Goal: Information Seeking & Learning: Compare options

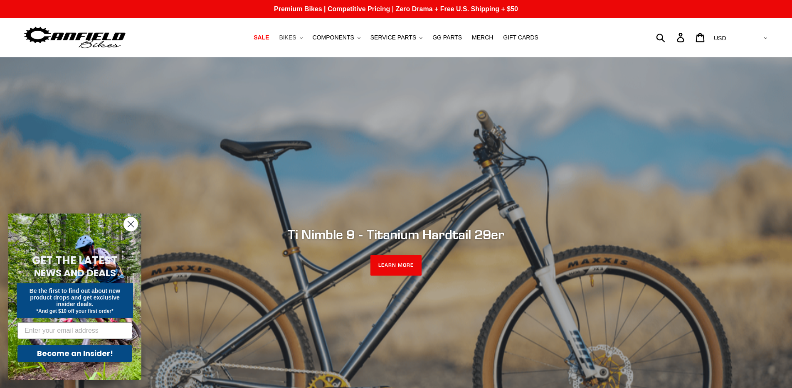
click at [292, 37] on span "BIKES" at bounding box center [287, 37] width 17 height 7
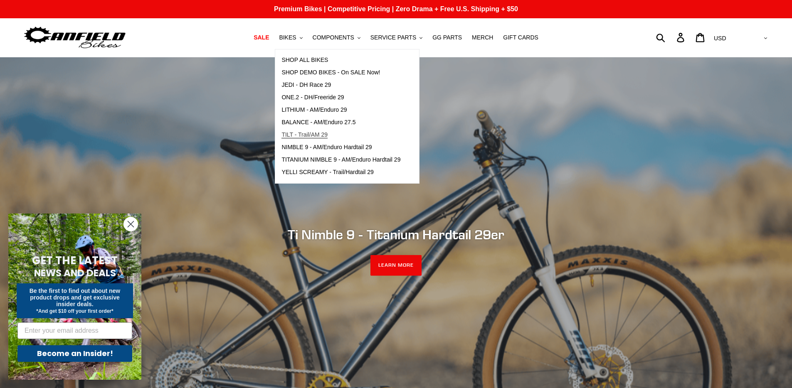
click at [370, 139] on link "TILT - Trail/AM 29" at bounding box center [340, 135] width 131 height 12
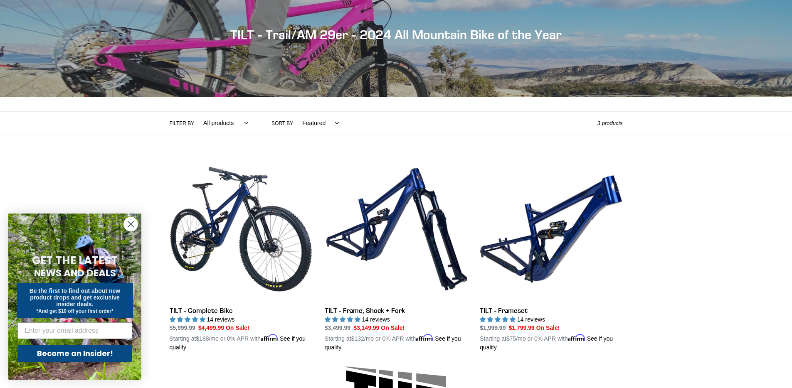
scroll to position [86, 0]
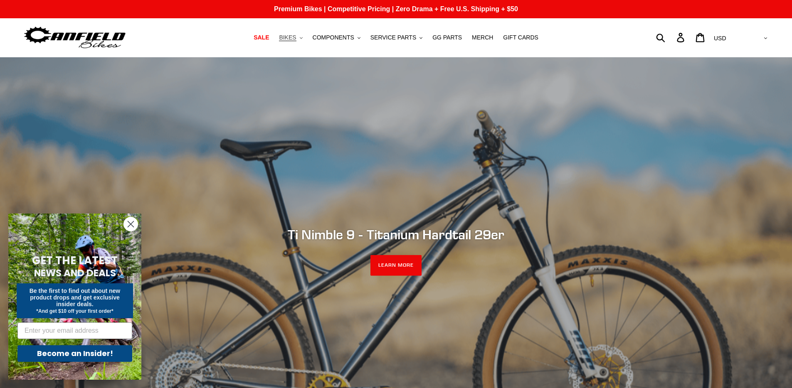
click at [296, 42] on button "BIKES .cls-1{fill:#231f20}" at bounding box center [291, 37] width 32 height 11
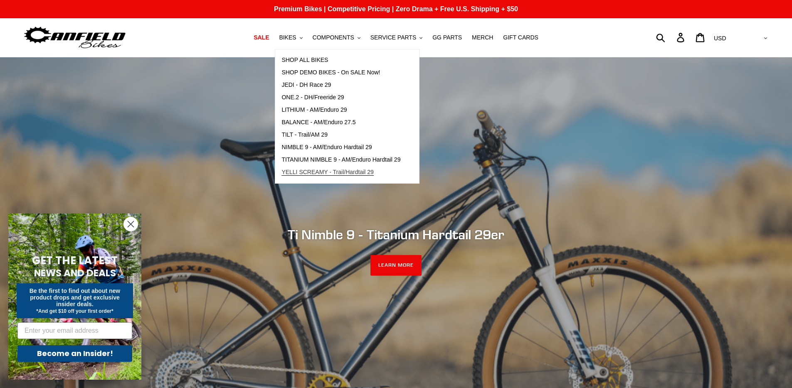
click at [362, 176] on span "YELLI SCREAMY - Trail/Hardtail 29" at bounding box center [327, 172] width 92 height 7
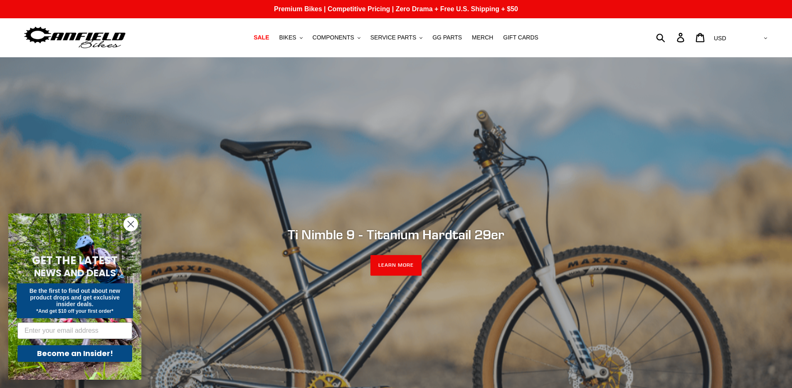
click at [277, 35] on ul "SALE BIKES .cls-1{fill:#231f20} SHOP ALL BIKES SHOP DEMO BIKES - On SALE Now! J…" at bounding box center [395, 37] width 373 height 11
click at [287, 37] on span "BIKES" at bounding box center [287, 37] width 17 height 7
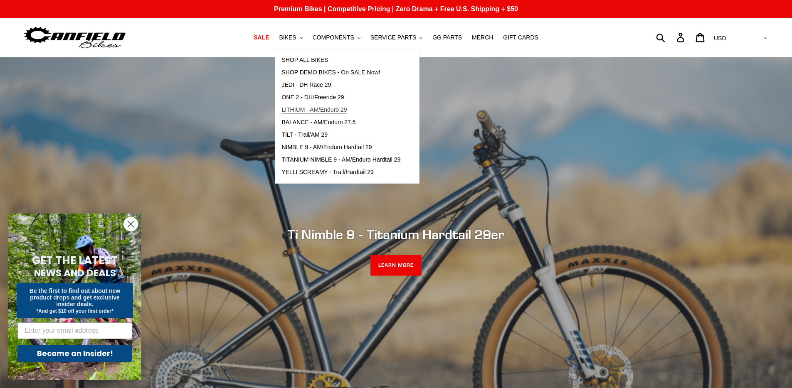
click at [355, 110] on link "LITHIUM - AM/Enduro 29" at bounding box center [340, 110] width 131 height 12
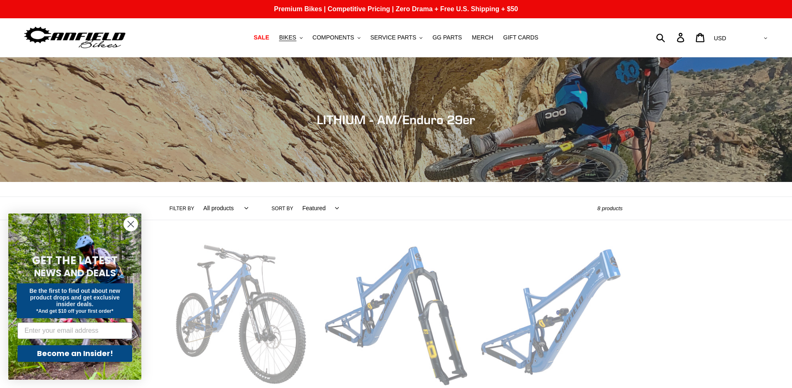
click at [255, 289] on link "LITHIUM - Complete Bike" at bounding box center [241, 340] width 143 height 195
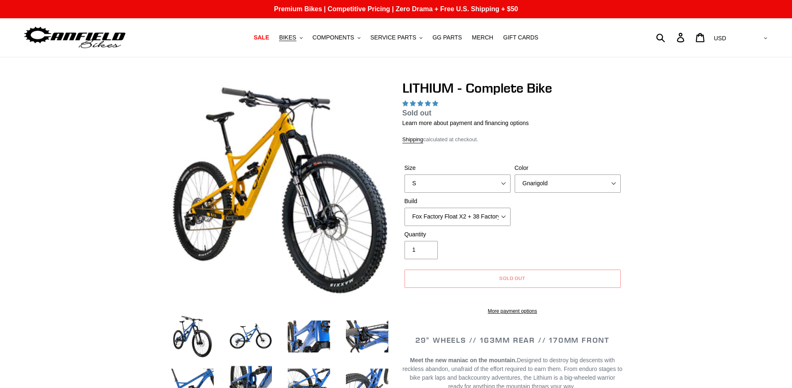
select select "highest-rating"
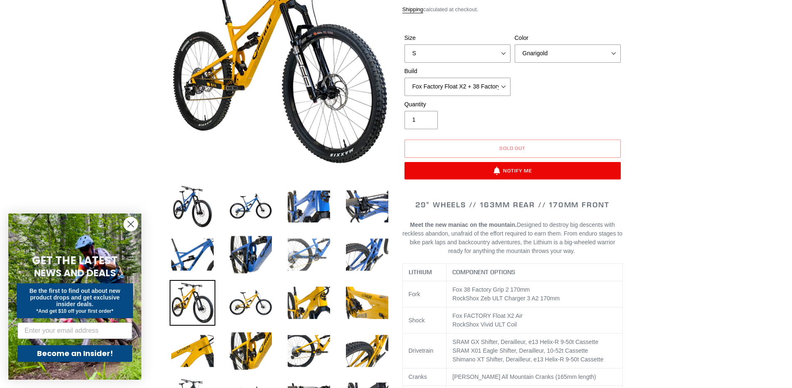
scroll to position [168, 0]
